Goal: Navigation & Orientation: Find specific page/section

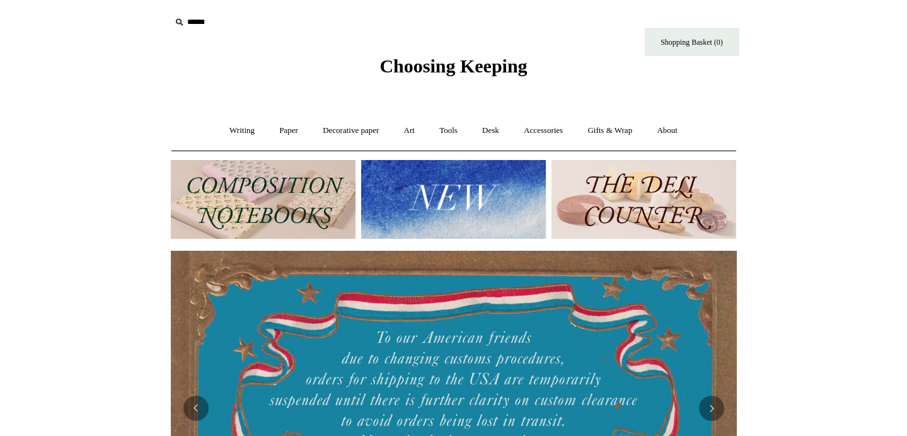
scroll to position [54, 0]
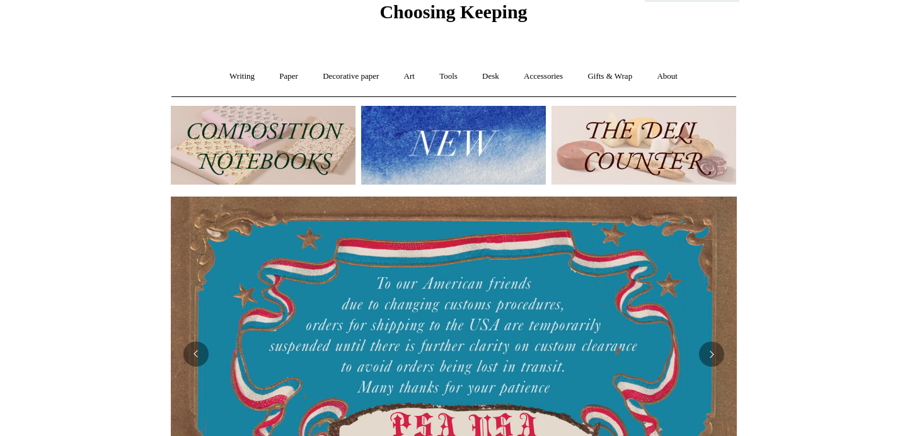
click at [589, 171] on img at bounding box center [644, 145] width 185 height 79
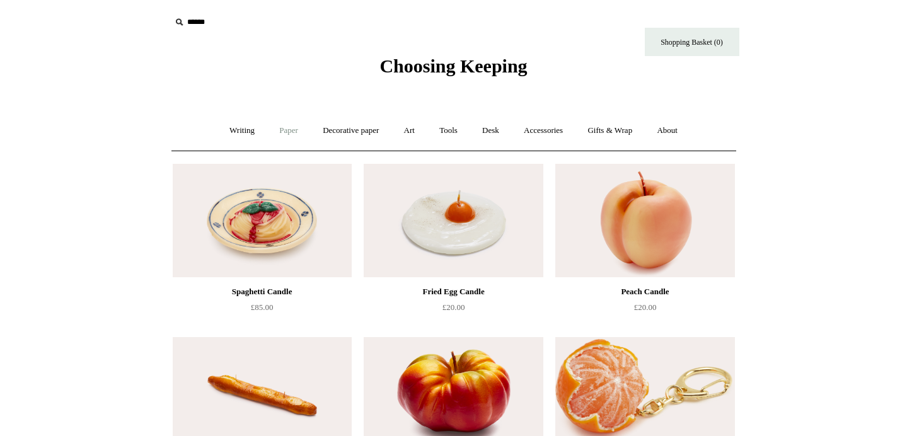
click at [277, 129] on link "Paper +" at bounding box center [289, 130] width 42 height 33
